Goal: Task Accomplishment & Management: Complete application form

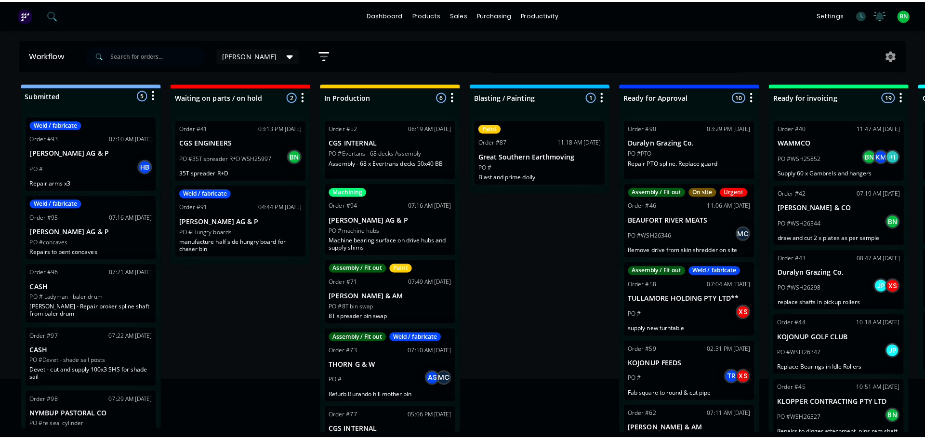
scroll to position [66, 0]
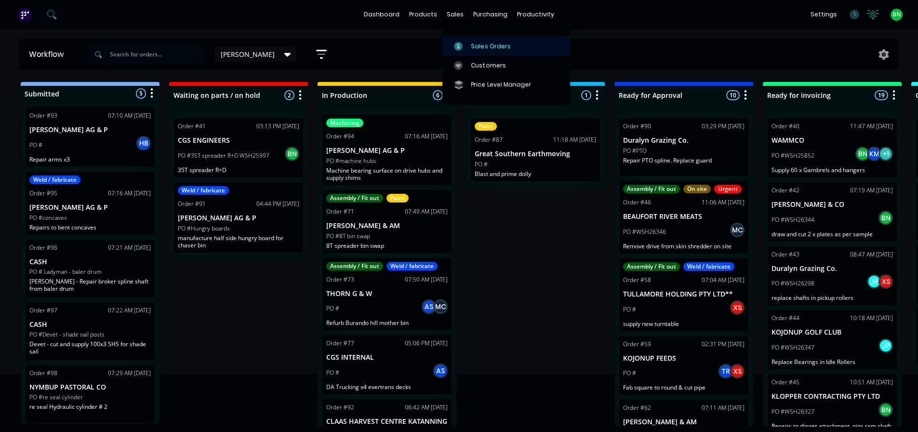
click at [466, 43] on div at bounding box center [461, 46] width 14 height 9
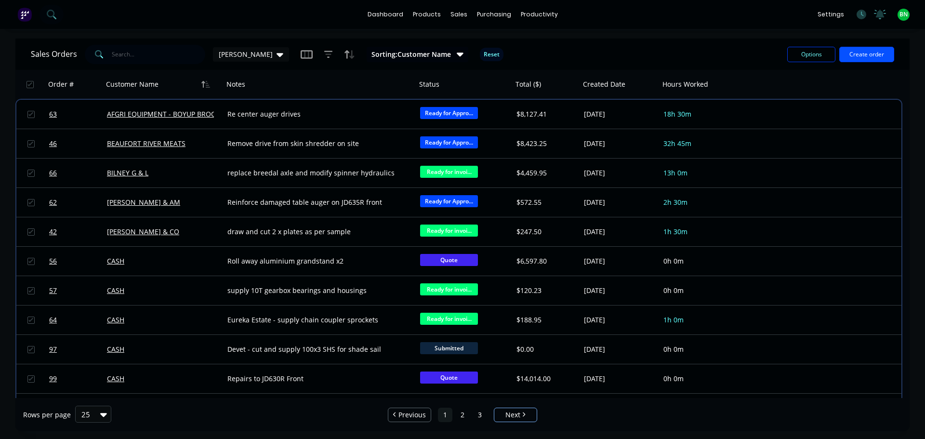
click at [854, 50] on button "Create order" at bounding box center [866, 54] width 55 height 15
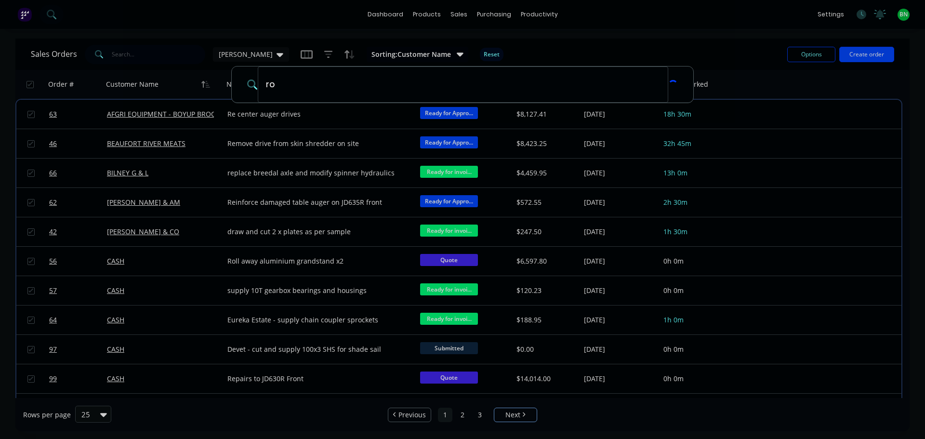
type input "r"
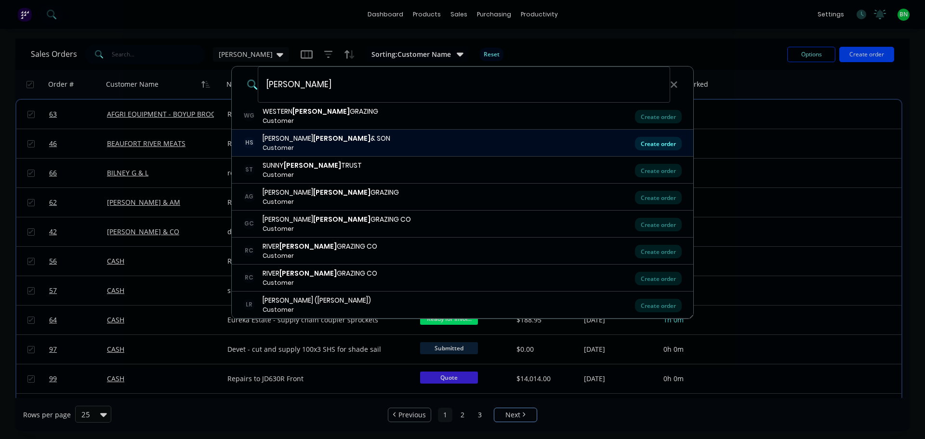
type input "[PERSON_NAME]"
click at [639, 145] on div "Create order" at bounding box center [658, 143] width 47 height 13
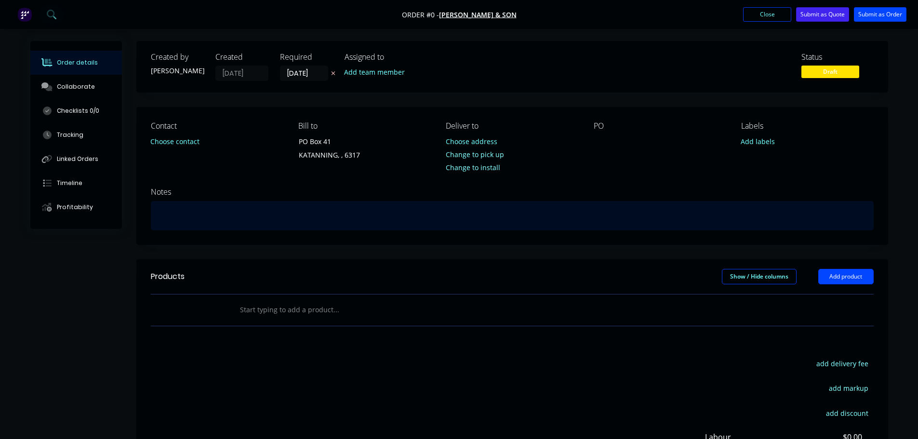
click at [216, 228] on div at bounding box center [512, 215] width 723 height 29
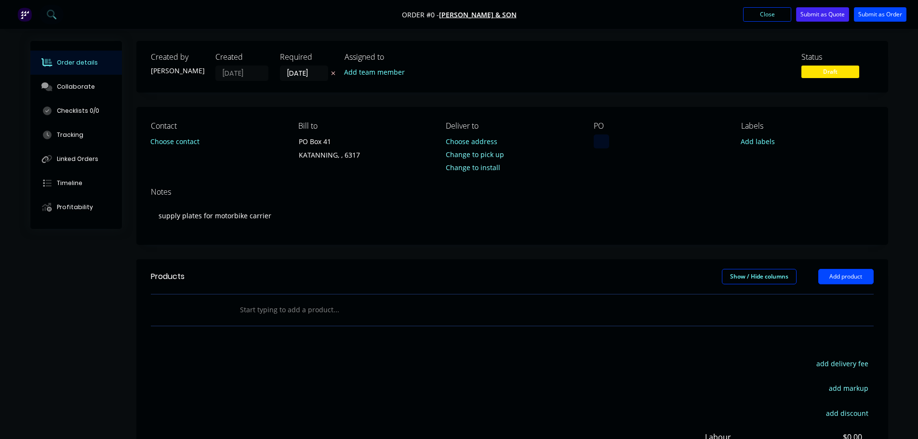
click at [599, 136] on div "Order details Collaborate Checklists 0/0 Tracking Linked Orders Timeline Profit…" at bounding box center [459, 306] width 877 height 531
click at [885, 15] on button "Submit as Order" at bounding box center [880, 14] width 53 height 14
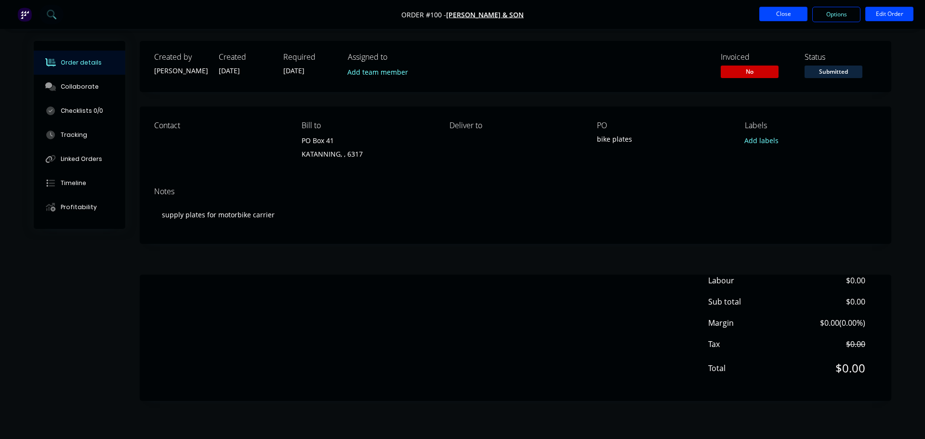
click at [780, 15] on button "Close" at bounding box center [783, 14] width 48 height 14
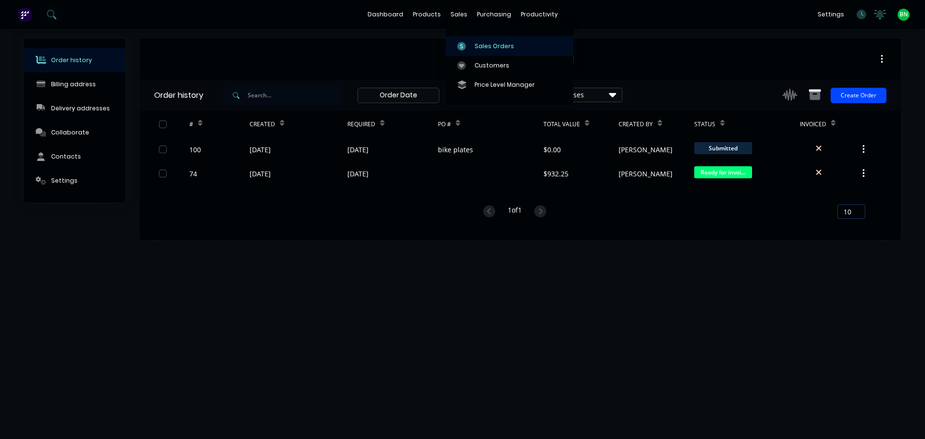
click at [472, 44] on link "Sales Orders" at bounding box center [510, 45] width 128 height 19
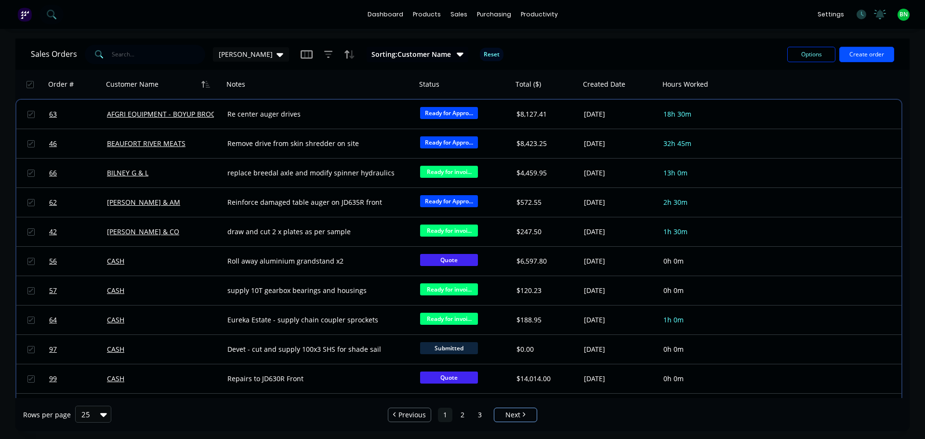
click at [858, 57] on button "Create order" at bounding box center [866, 54] width 55 height 15
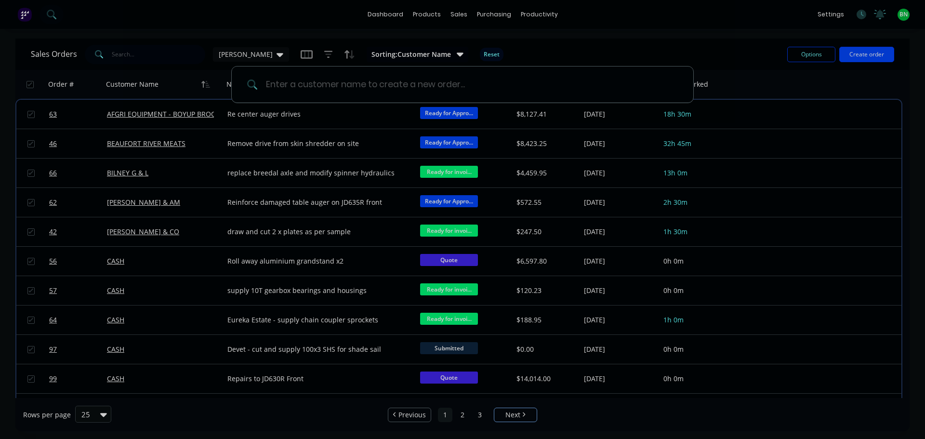
click at [331, 87] on input at bounding box center [468, 84] width 420 height 36
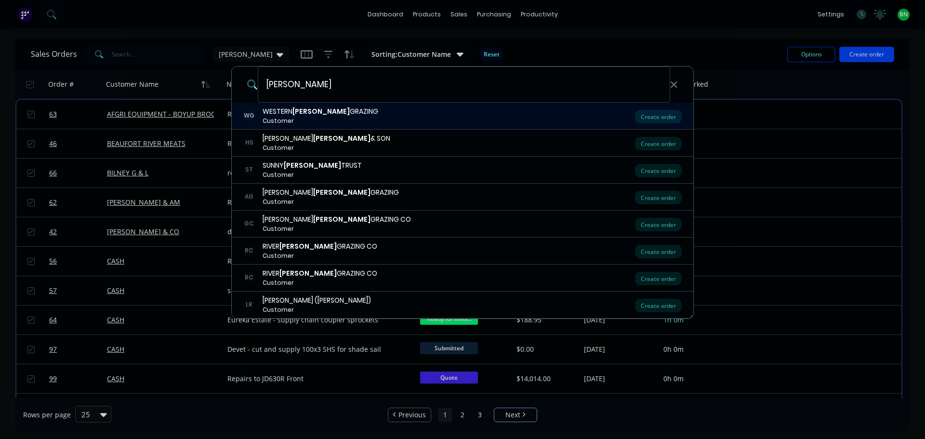
type input "[PERSON_NAME]"
click at [309, 115] on b "[PERSON_NAME]" at bounding box center [320, 111] width 57 height 10
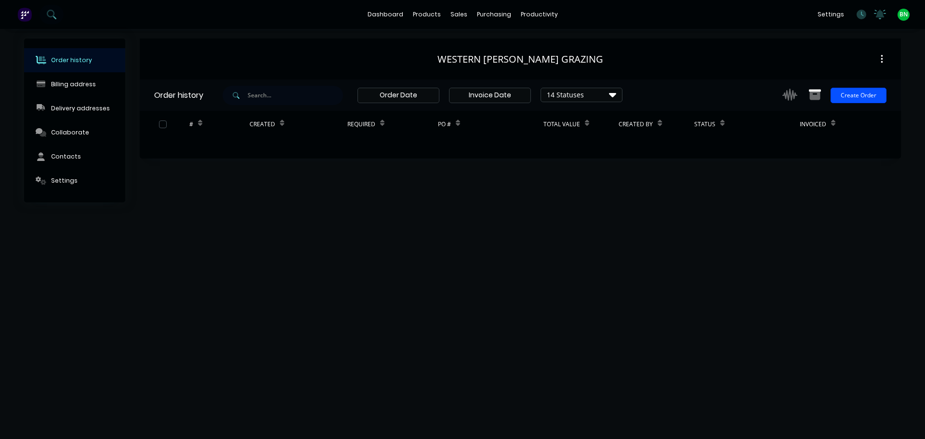
click at [855, 95] on button "Create Order" at bounding box center [859, 95] width 56 height 15
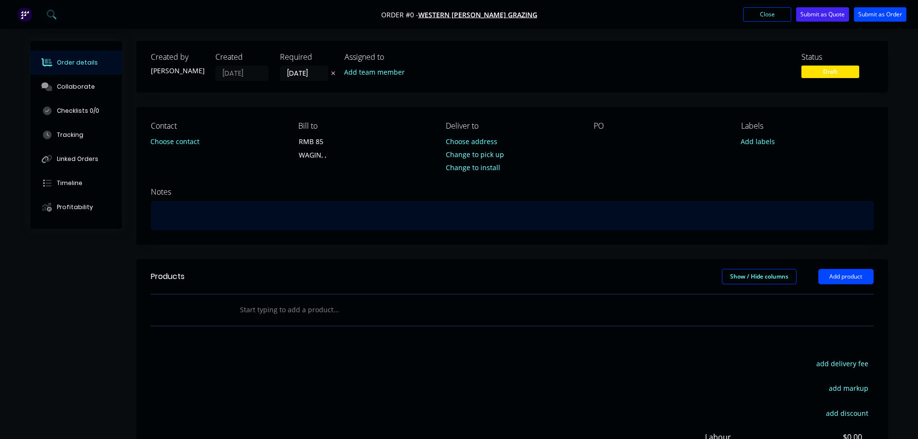
click at [185, 217] on div at bounding box center [512, 215] width 723 height 29
click at [159, 214] on div "repair final drive stub" at bounding box center [512, 215] width 723 height 29
click at [227, 220] on div "Repair final drive stub" at bounding box center [512, 215] width 723 height 29
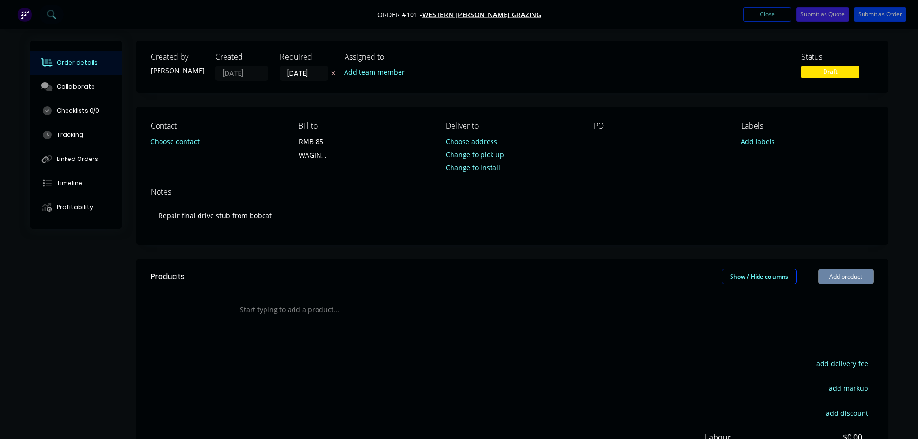
click at [596, 149] on div "PO" at bounding box center [660, 143] width 132 height 44
click at [598, 140] on div at bounding box center [601, 141] width 15 height 14
click at [875, 15] on button "Submit as Order" at bounding box center [880, 14] width 53 height 14
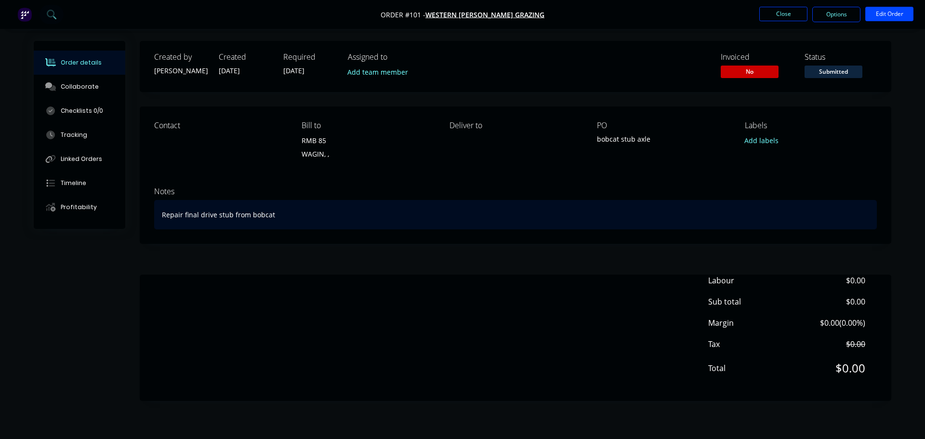
click at [461, 224] on div "Repair final drive stub from bobcat" at bounding box center [515, 214] width 723 height 29
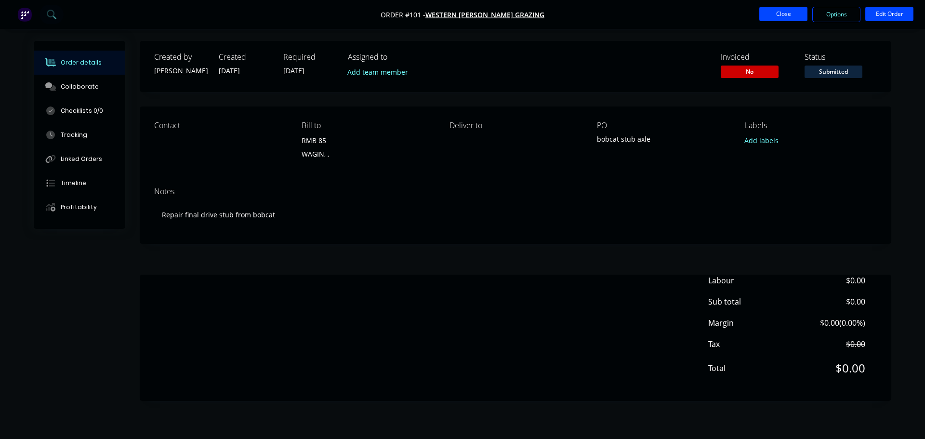
click at [778, 13] on button "Close" at bounding box center [783, 14] width 48 height 14
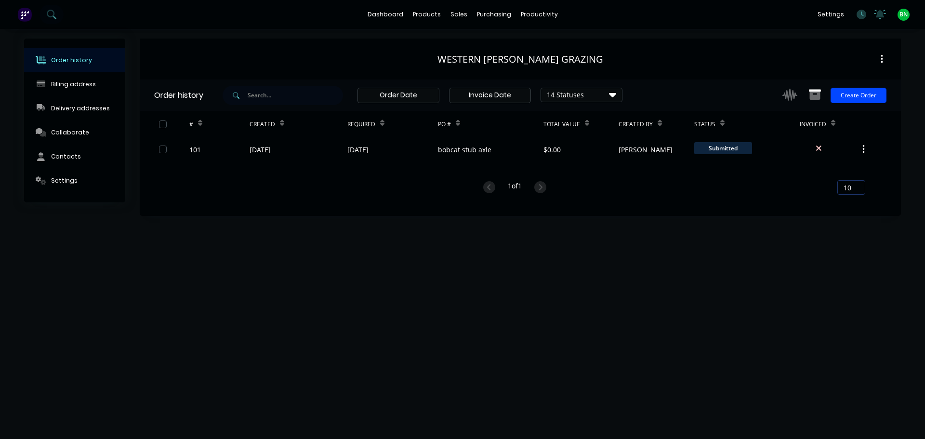
click at [370, 318] on div "Order history Billing address Delivery addresses Collaborate Contacts Settings …" at bounding box center [462, 234] width 925 height 410
click at [859, 18] on icon at bounding box center [862, 15] width 10 height 10
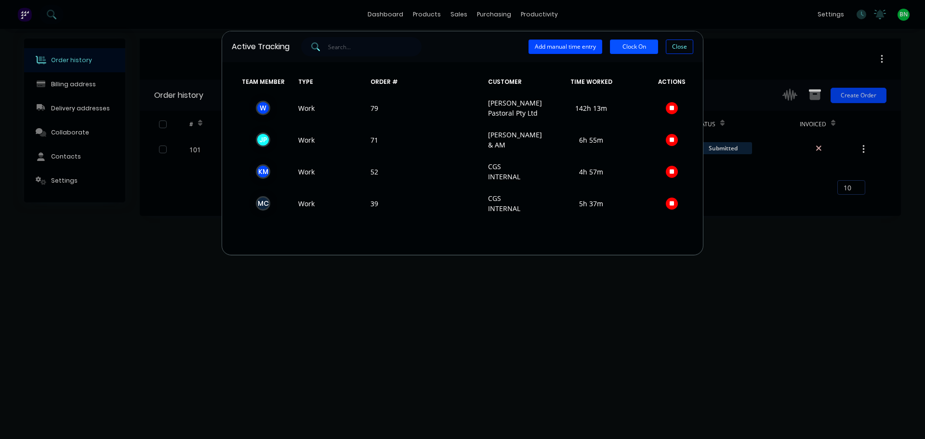
click at [641, 53] on button "Clock On" at bounding box center [634, 47] width 48 height 14
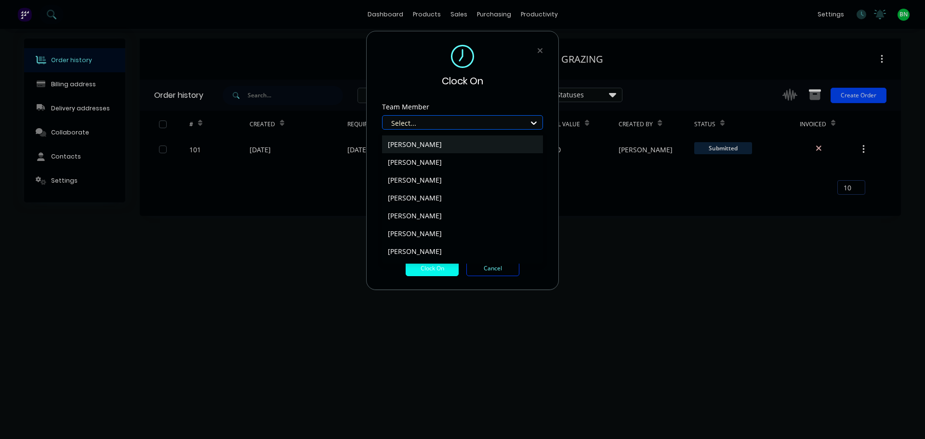
click at [466, 115] on div "Select..." at bounding box center [462, 122] width 161 height 14
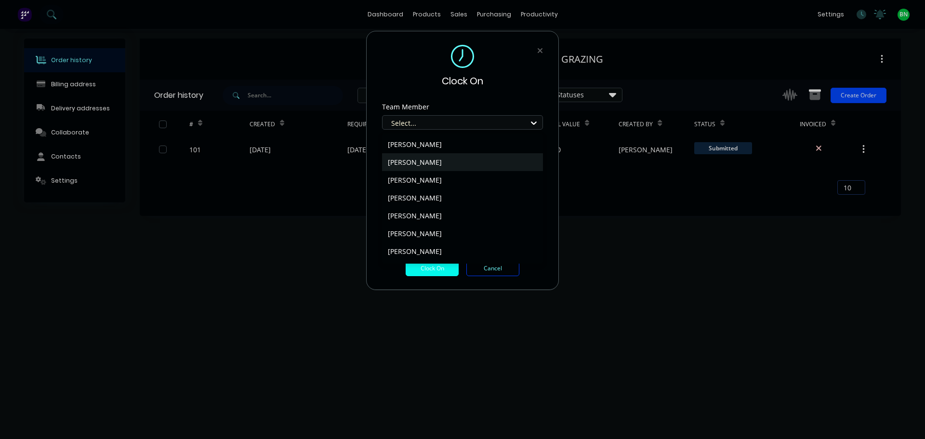
click at [432, 165] on div "[PERSON_NAME]" at bounding box center [462, 162] width 161 height 18
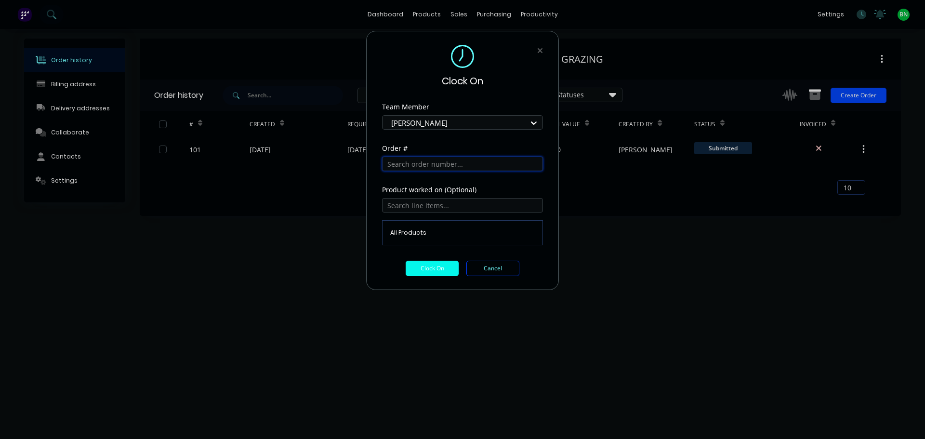
click at [443, 157] on input "text" at bounding box center [462, 164] width 161 height 14
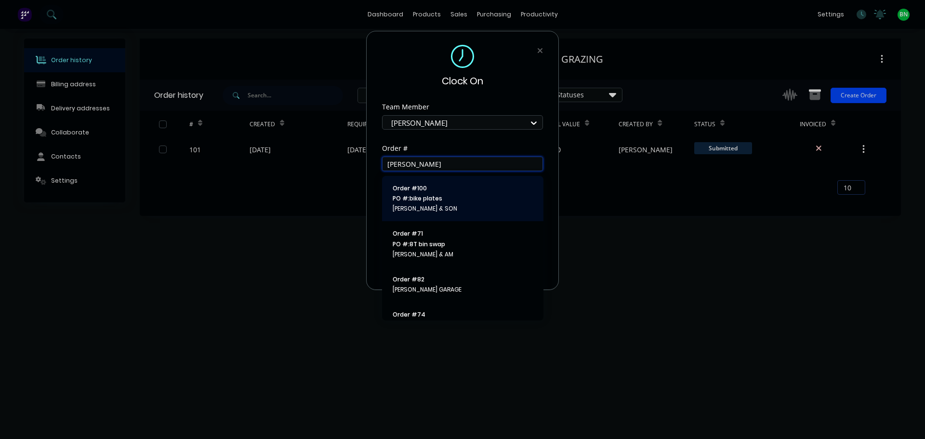
type input "[PERSON_NAME]"
click at [461, 196] on span "PO #: bike plates" at bounding box center [463, 198] width 140 height 9
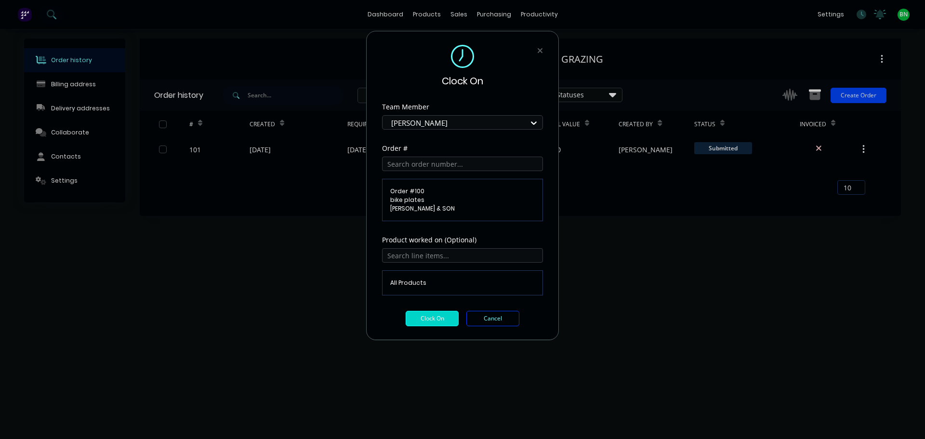
click at [448, 321] on button "Clock On" at bounding box center [432, 318] width 53 height 15
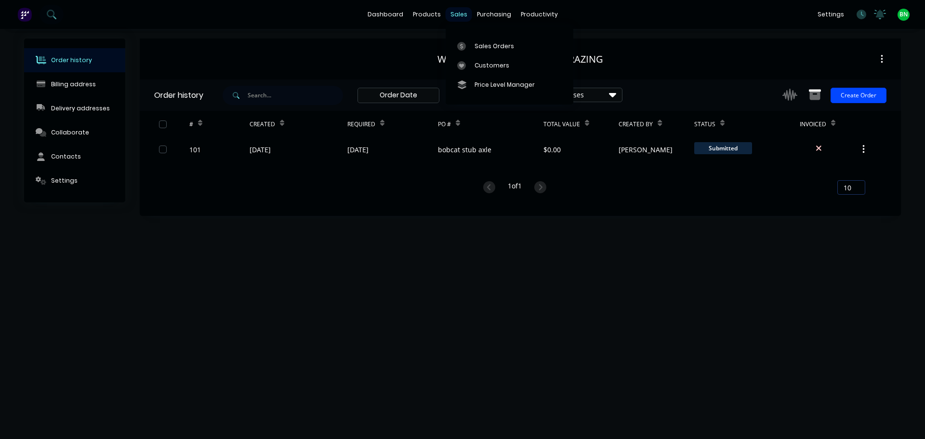
click at [464, 15] on div "sales" at bounding box center [459, 14] width 26 height 14
click at [482, 45] on div "Sales Orders" at bounding box center [495, 46] width 40 height 9
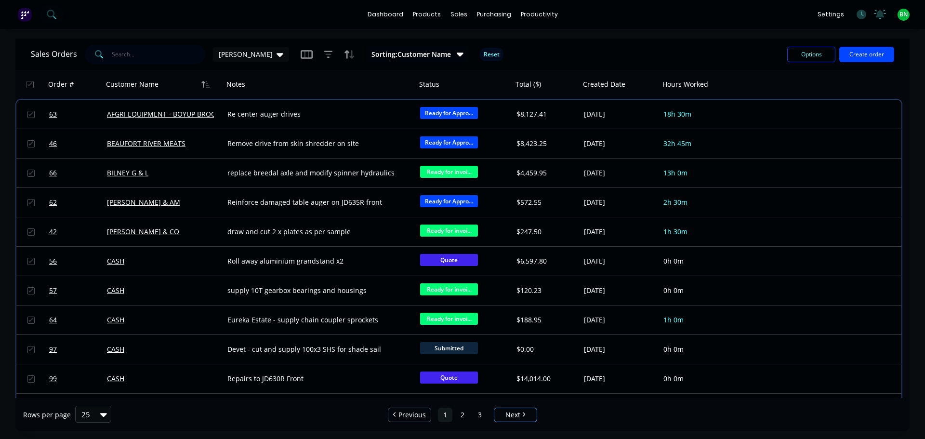
click at [152, 53] on input "text" at bounding box center [159, 54] width 94 height 19
type input "claas"
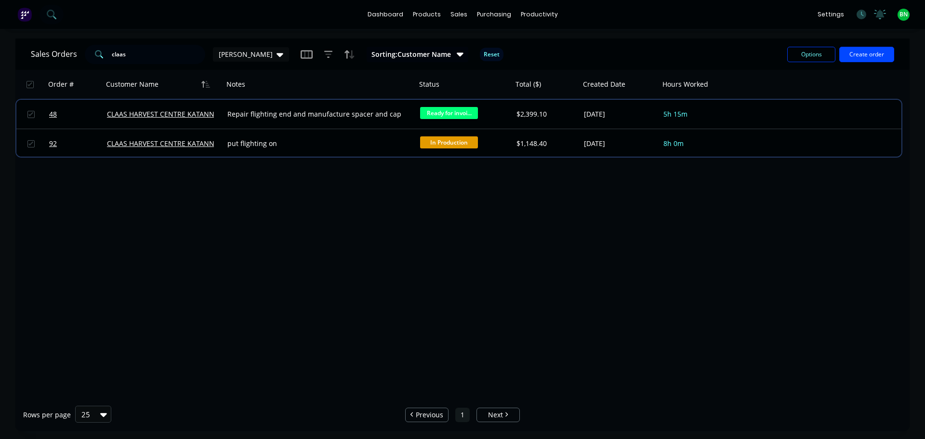
click at [359, 227] on div "Order # Customer Name Notes Status Total ($) Created Date Hours Worked 48 CLAAS…" at bounding box center [462, 234] width 894 height 328
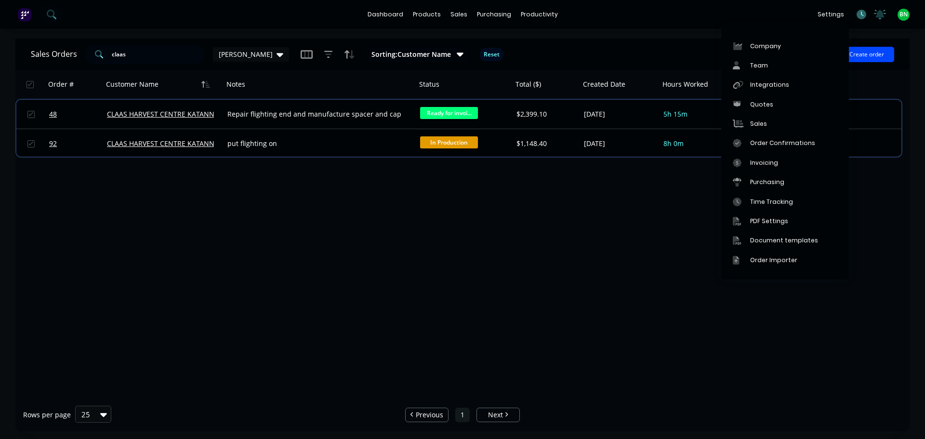
click at [859, 15] on icon at bounding box center [862, 15] width 10 height 10
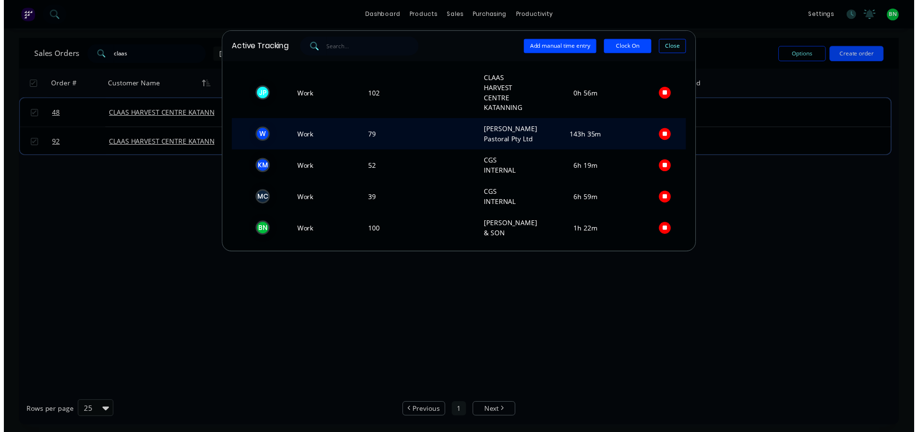
scroll to position [36, 0]
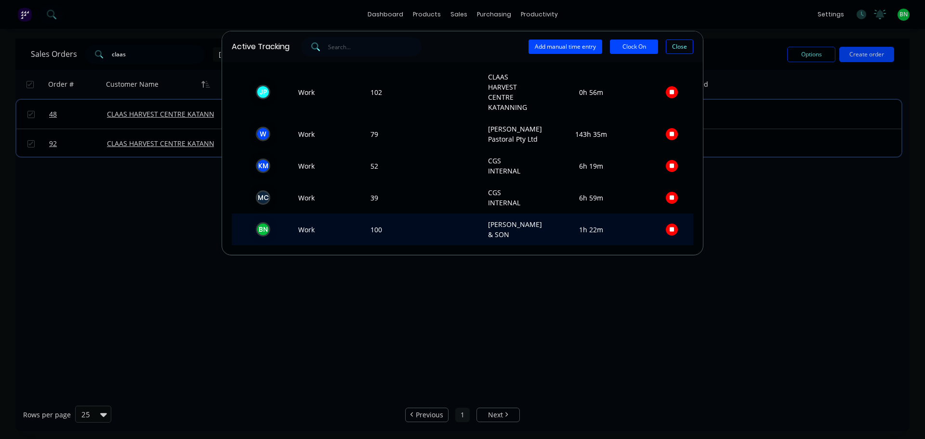
click at [670, 229] on icon "button" at bounding box center [672, 229] width 5 height 5
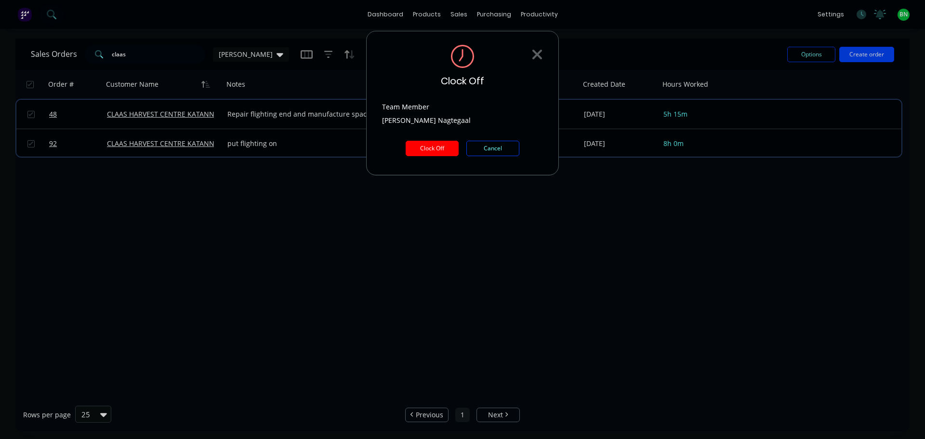
click at [428, 143] on button "Clock Off" at bounding box center [432, 148] width 53 height 15
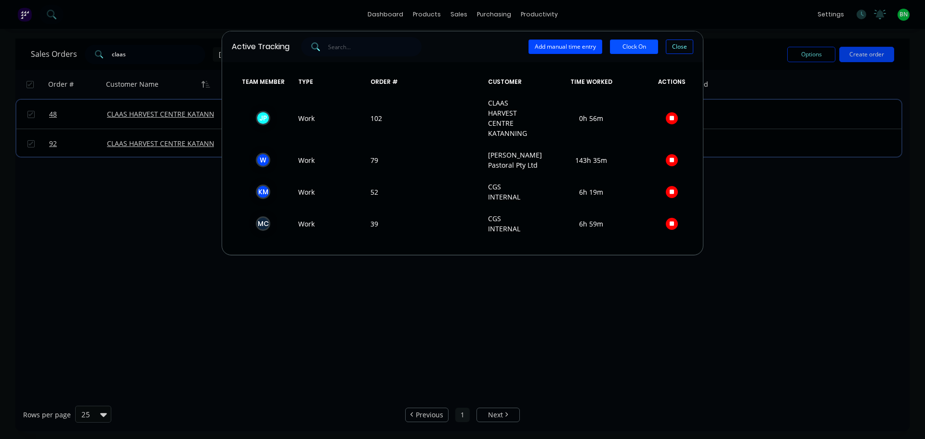
click at [652, 45] on button "Clock On" at bounding box center [634, 47] width 48 height 14
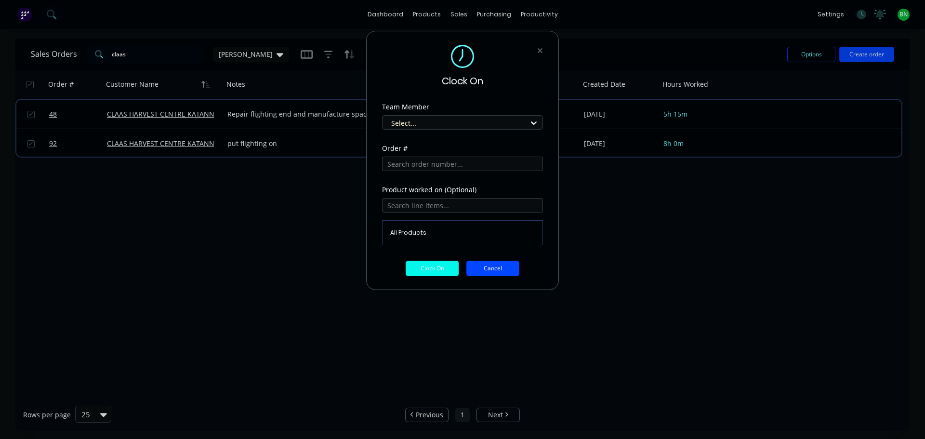
click at [489, 266] on button "Cancel" at bounding box center [492, 268] width 53 height 15
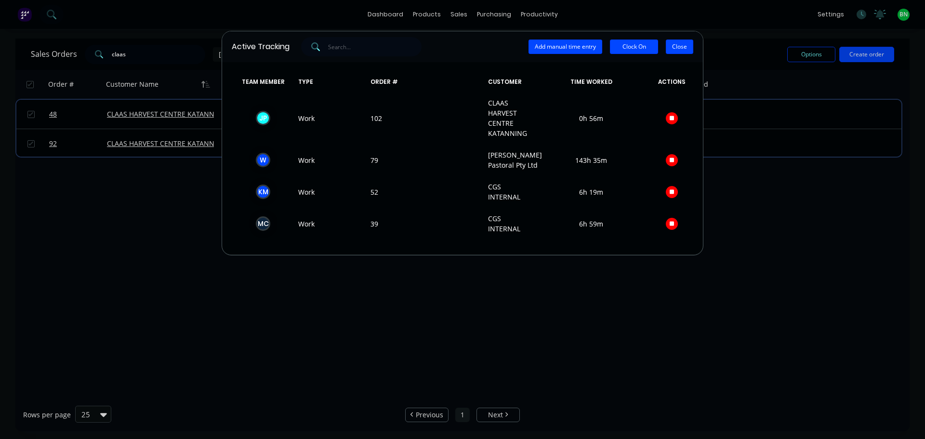
click at [677, 43] on button "Close" at bounding box center [679, 47] width 27 height 14
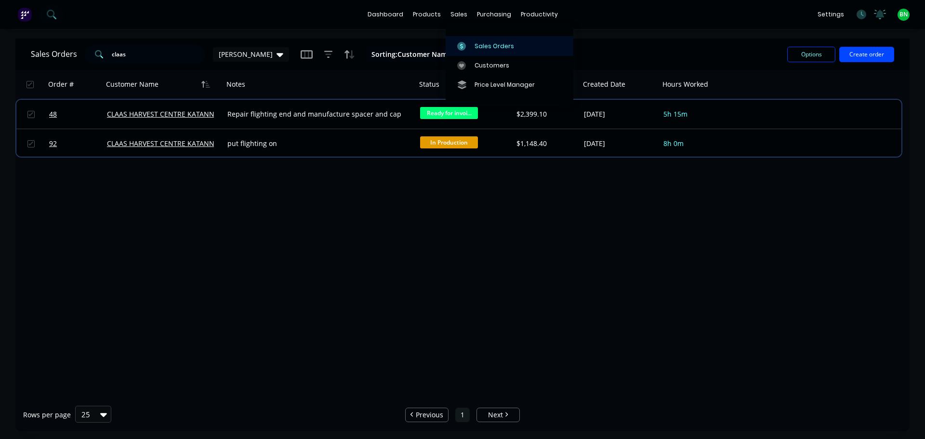
click at [475, 47] on div "Sales Orders" at bounding box center [495, 46] width 40 height 9
drag, startPoint x: 147, startPoint y: 53, endPoint x: -156, endPoint y: 44, distance: 303.2
click at [0, 44] on html "dashboard products sales purchasing productivity dashboard products Product Cat…" at bounding box center [462, 219] width 925 height 439
click at [858, 56] on button "Create order" at bounding box center [866, 54] width 55 height 15
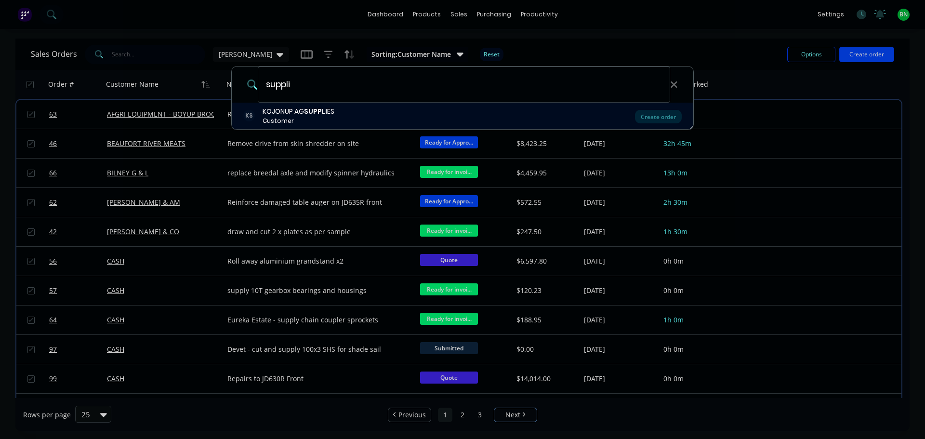
type input "suppli"
click at [313, 119] on div "Customer" at bounding box center [299, 121] width 72 height 9
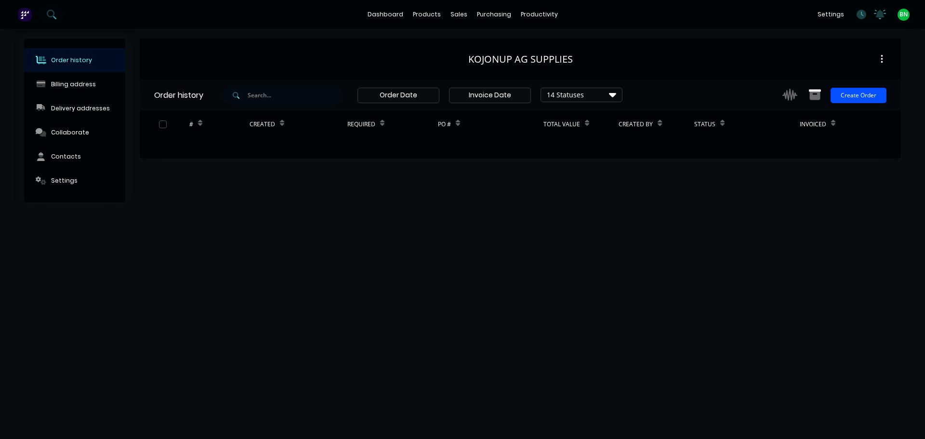
click at [871, 93] on button "Create Order" at bounding box center [859, 95] width 56 height 15
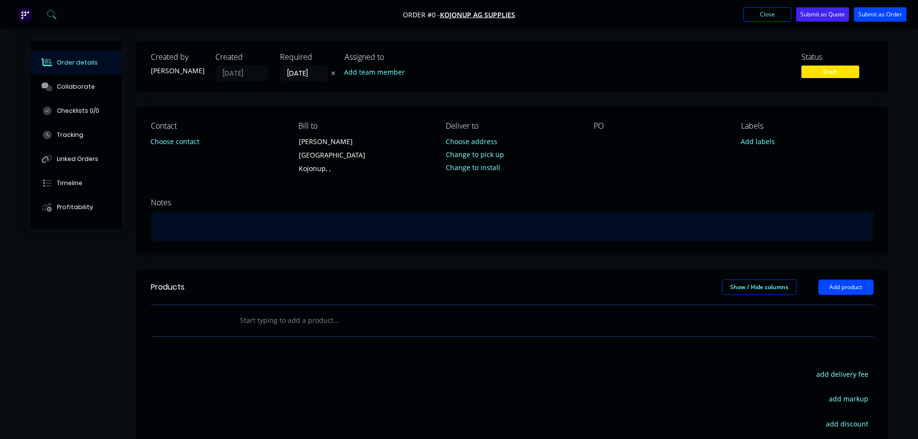
click at [184, 219] on div at bounding box center [512, 225] width 723 height 29
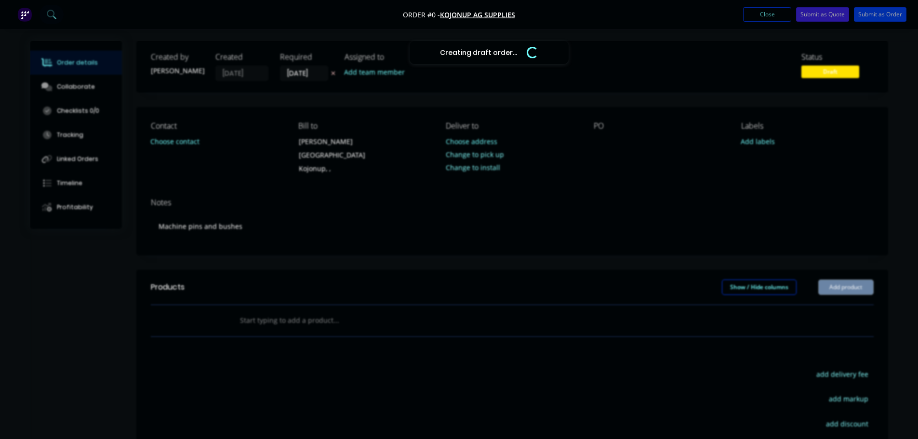
drag, startPoint x: 618, startPoint y: 171, endPoint x: 635, endPoint y: 148, distance: 28.2
click at [621, 169] on div "Creating draft order... Loading... Order details Collaborate Checklists 0/0 Tra…" at bounding box center [459, 311] width 877 height 541
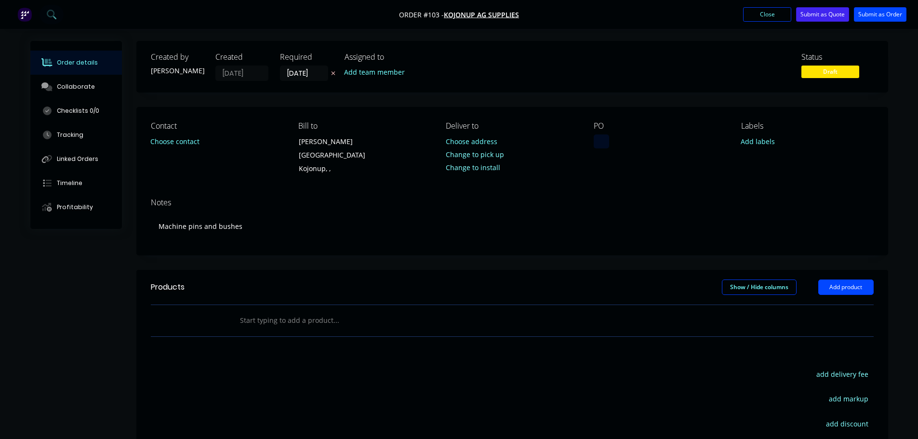
click at [603, 143] on div at bounding box center [601, 141] width 15 height 14
drag, startPoint x: 617, startPoint y: 187, endPoint x: 831, endPoint y: 68, distance: 244.8
click at [624, 190] on div "Notes Machine pins and bushes" at bounding box center [512, 222] width 752 height 65
click at [865, 14] on button "Submit as Order" at bounding box center [880, 14] width 53 height 14
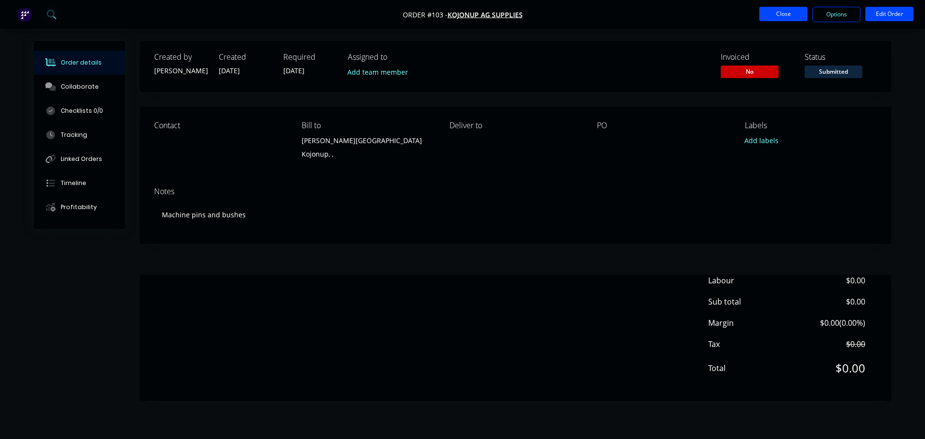
click at [779, 13] on button "Close" at bounding box center [783, 14] width 48 height 14
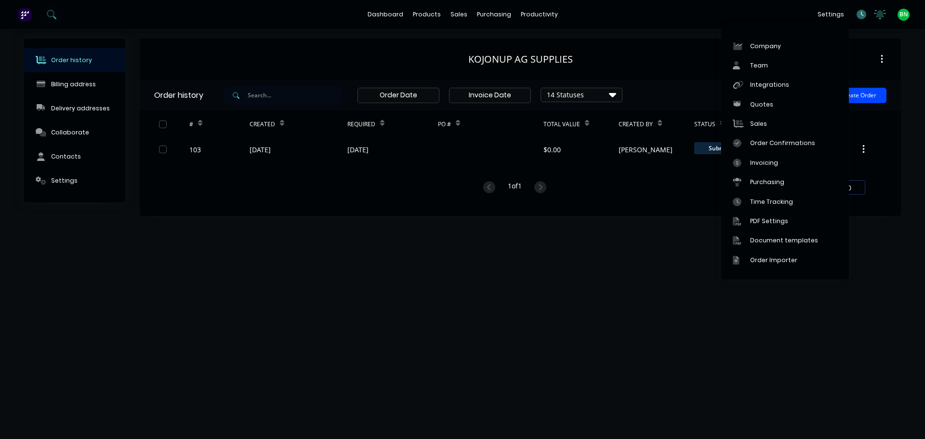
click at [859, 13] on icon at bounding box center [862, 15] width 10 height 10
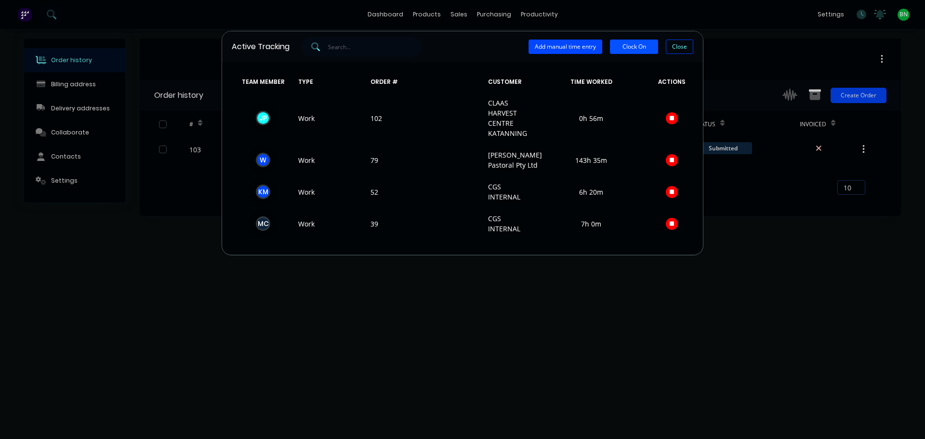
click at [640, 48] on button "Clock On" at bounding box center [634, 47] width 48 height 14
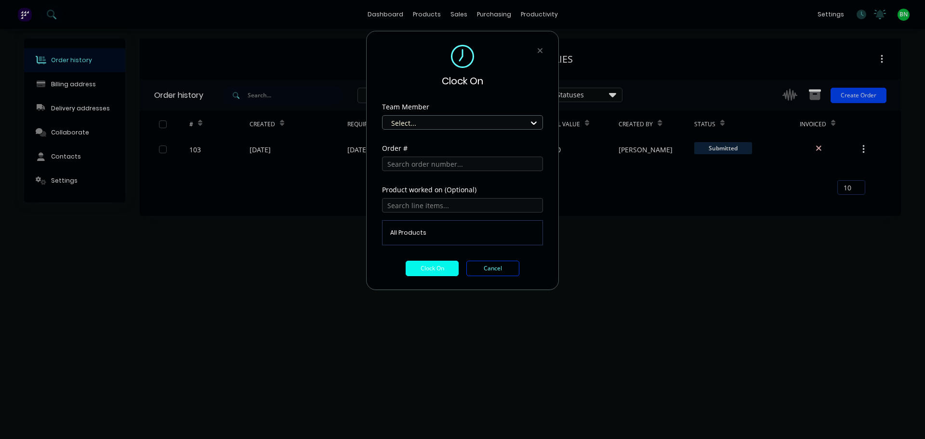
click at [437, 120] on div at bounding box center [456, 123] width 132 height 12
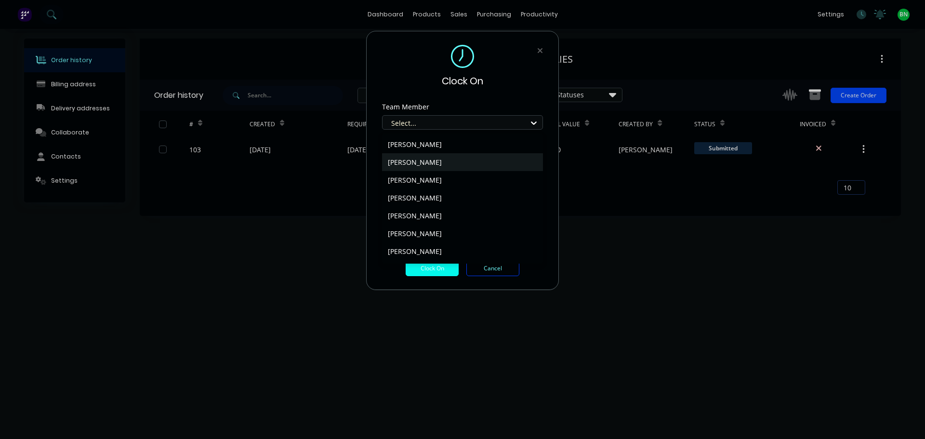
click at [421, 160] on div "[PERSON_NAME]" at bounding box center [462, 162] width 161 height 18
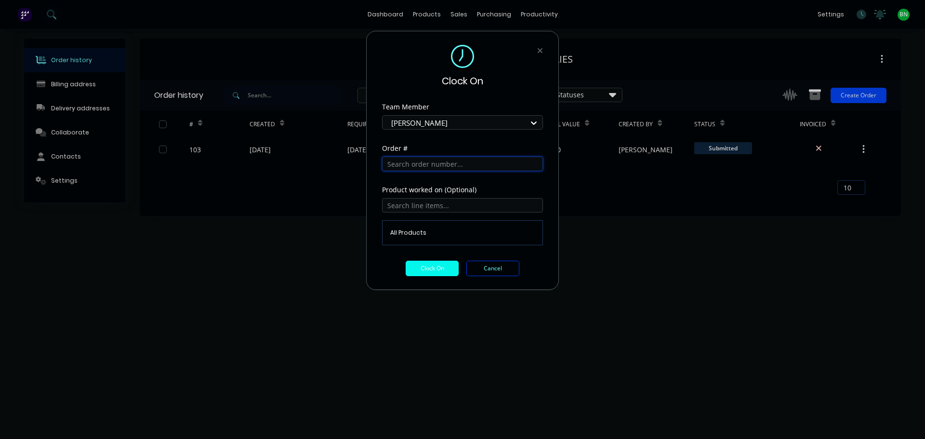
click at [414, 165] on input "text" at bounding box center [462, 164] width 161 height 14
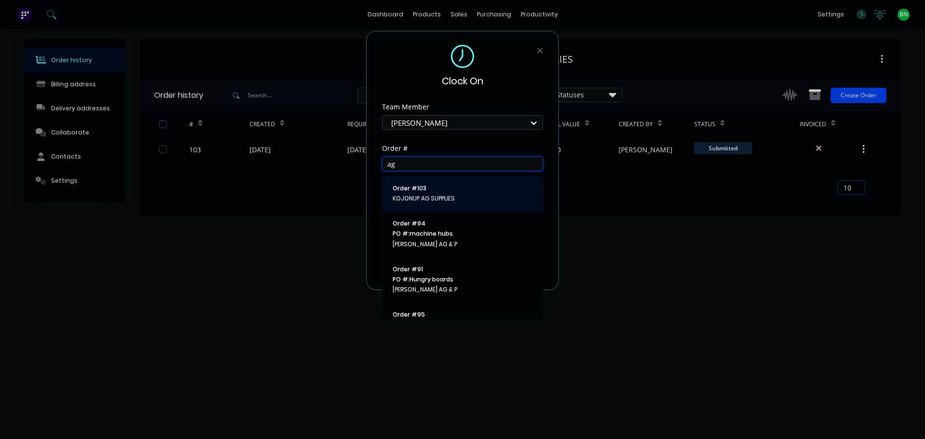
type input "ag"
click at [423, 195] on span "KOJONUP AG SUPPLIES" at bounding box center [463, 198] width 140 height 9
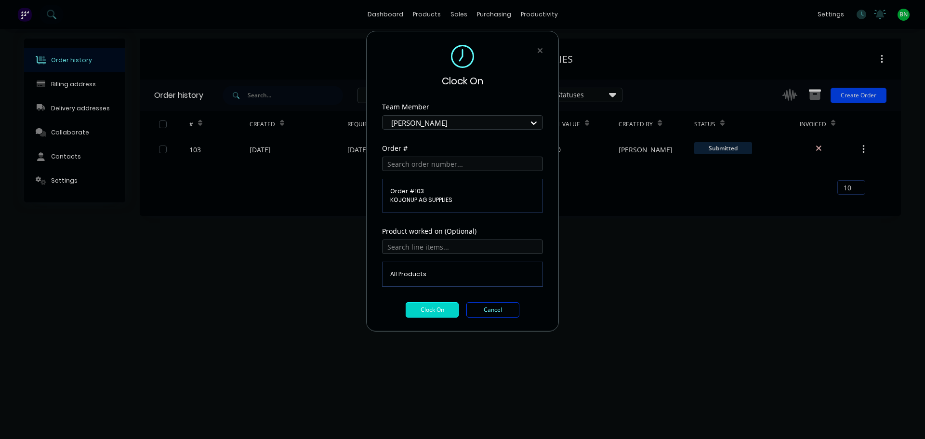
click at [420, 309] on button "Clock On" at bounding box center [432, 309] width 53 height 15
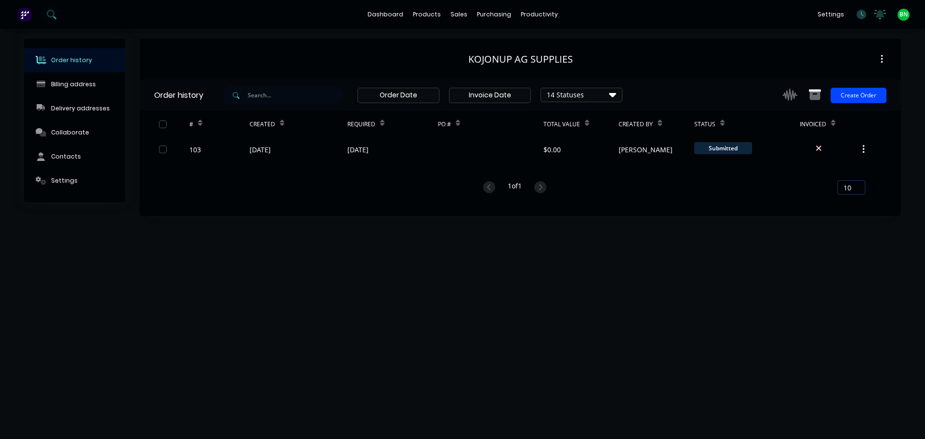
drag, startPoint x: 422, startPoint y: 286, endPoint x: 453, endPoint y: 264, distance: 38.4
click at [423, 286] on div "Order history Billing address Delivery addresses Collaborate Contacts Settings …" at bounding box center [462, 234] width 925 height 410
click at [522, 22] on div "productivity" at bounding box center [539, 14] width 47 height 14
click at [541, 42] on link "Workflow" at bounding box center [577, 45] width 128 height 19
